Goal: Information Seeking & Learning: Learn about a topic

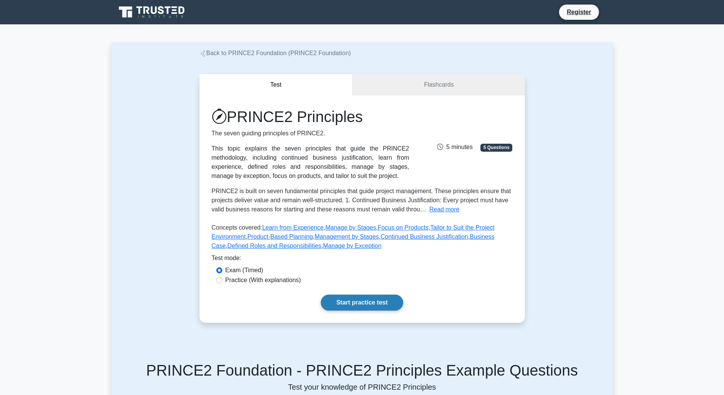
click at [360, 307] on link "Start practice test" at bounding box center [362, 302] width 82 height 16
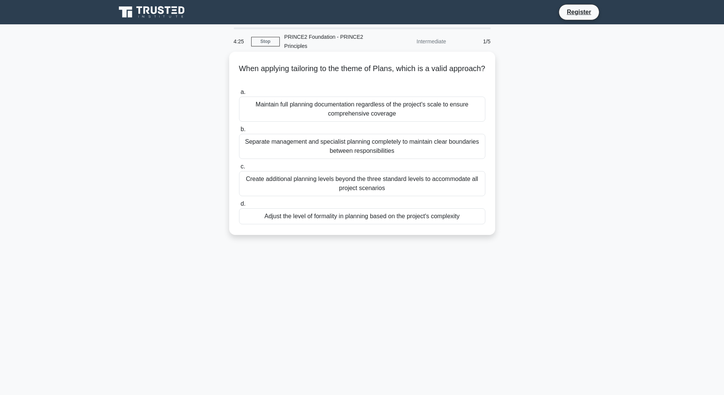
click at [426, 218] on div "Adjust the level of formality in planning based on the project's complexity" at bounding box center [362, 216] width 246 height 16
click at [239, 206] on input "d. Adjust the level of formality in planning based on the project's complexity" at bounding box center [239, 203] width 0 height 5
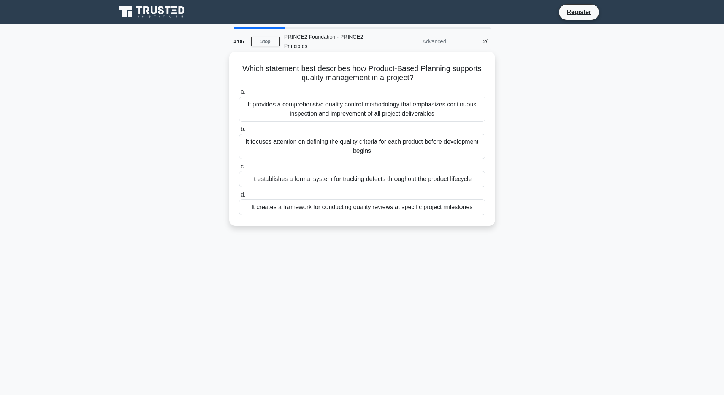
click at [418, 108] on div "It provides a comprehensive quality control methodology that emphasizes continu…" at bounding box center [362, 109] width 246 height 25
click at [239, 95] on input "a. It provides a comprehensive quality control methodology that emphasizes cont…" at bounding box center [239, 92] width 0 height 5
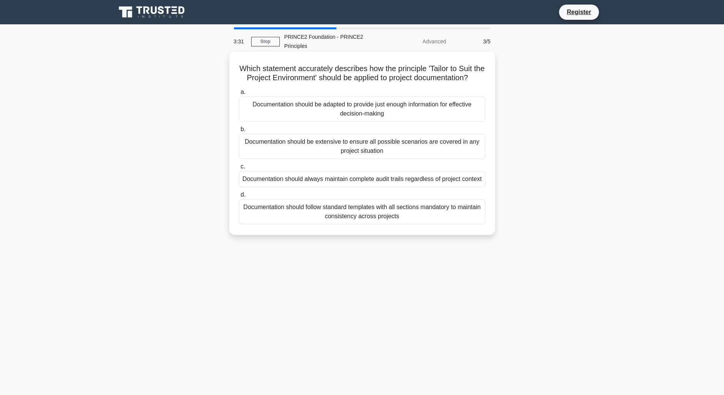
click at [421, 159] on div "Documentation should be extensive to ensure all possible scenarios are covered …" at bounding box center [362, 146] width 246 height 25
click at [239, 132] on input "b. Documentation should be extensive to ensure all possible scenarios are cover…" at bounding box center [239, 129] width 0 height 5
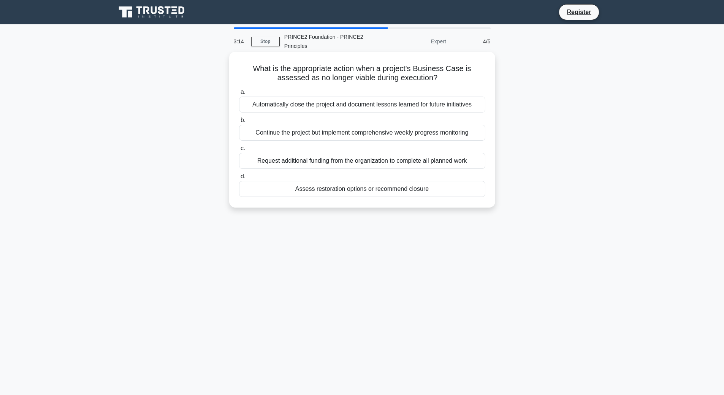
click at [394, 134] on div "Continue the project but implement comprehensive weekly progress monitoring" at bounding box center [362, 133] width 246 height 16
click at [239, 123] on input "b. Continue the project but implement comprehensive weekly progress monitoring" at bounding box center [239, 120] width 0 height 5
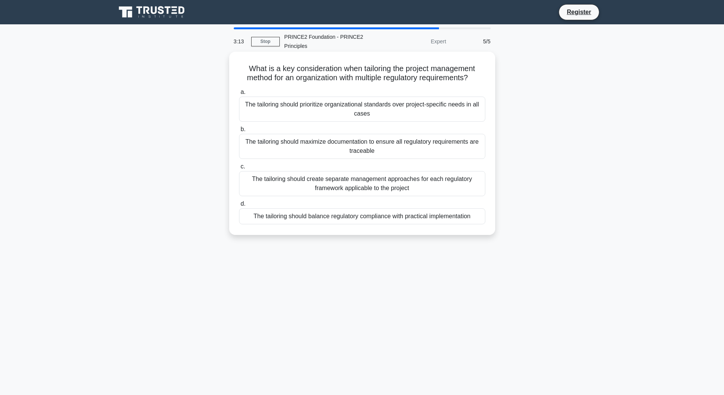
click at [400, 185] on div "The tailoring should create separate management approaches for each regulatory …" at bounding box center [362, 183] width 246 height 25
click at [239, 169] on input "c. The tailoring should create separate management approaches for each regulato…" at bounding box center [239, 166] width 0 height 5
